Goal: Use online tool/utility: Utilize a website feature to perform a specific function

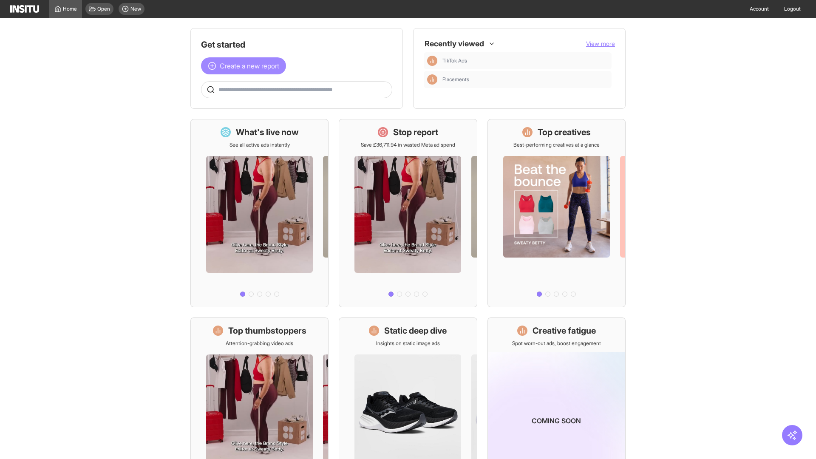
click at [246, 66] on span "Create a new report" at bounding box center [249, 66] width 59 height 10
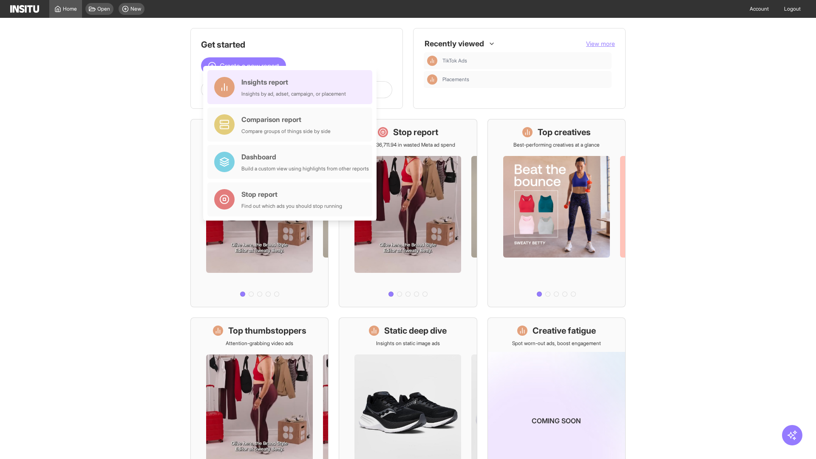
click at [292, 87] on div "Insights report Insights by ad, adset, campaign, or placement" at bounding box center [293, 87] width 104 height 20
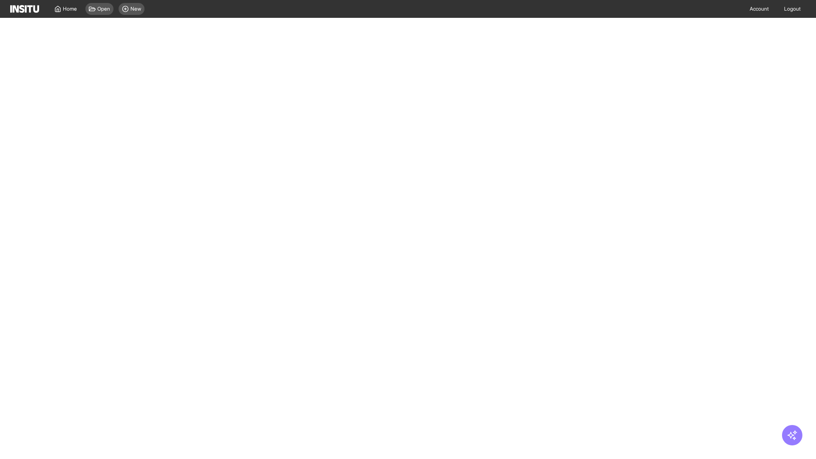
select select "**"
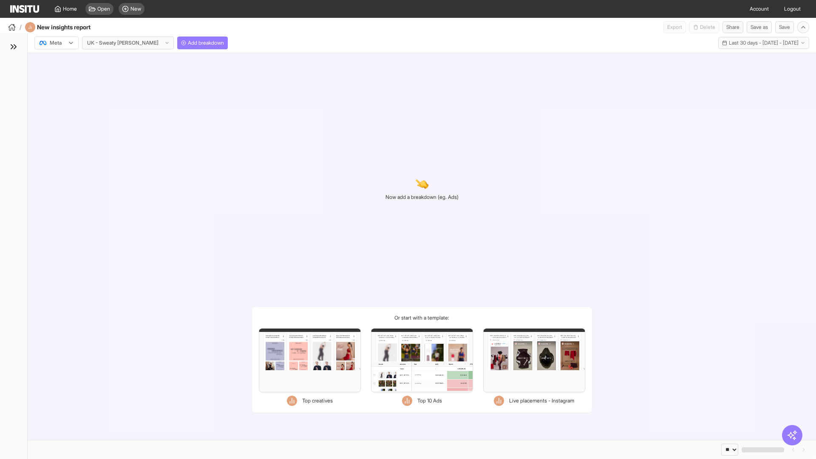
click at [56, 43] on div at bounding box center [51, 43] width 24 height 8
click at [56, 61] on span "Meta" at bounding box center [55, 61] width 11 height 8
click at [188, 43] on span "Add breakdown" at bounding box center [206, 43] width 36 height 7
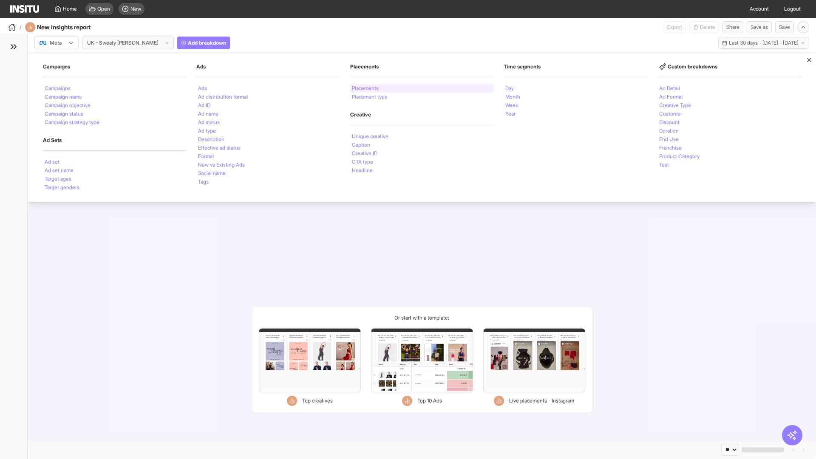
click at [365, 88] on li "Placements" at bounding box center [365, 88] width 27 height 5
